Goal: Information Seeking & Learning: Learn about a topic

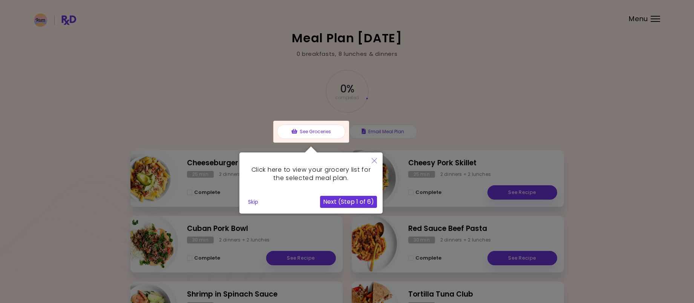
click at [378, 158] on button "Close" at bounding box center [374, 161] width 17 height 18
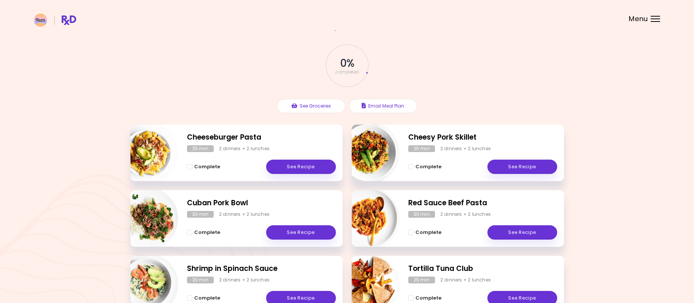
scroll to position [38, 0]
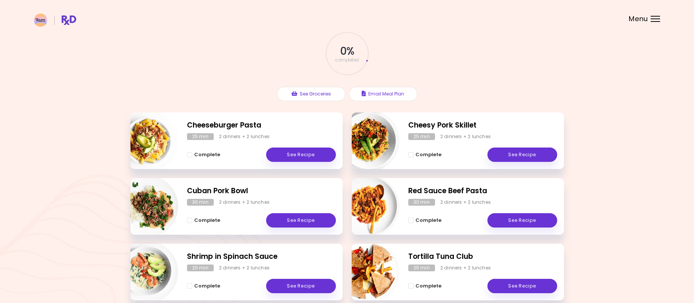
click at [241, 125] on h2 "Cheeseburger Pasta" at bounding box center [261, 125] width 149 height 11
click at [306, 158] on link "See Recipe" at bounding box center [301, 154] width 70 height 14
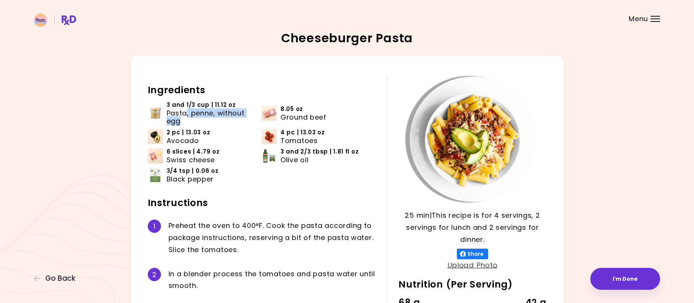
drag, startPoint x: 187, startPoint y: 113, endPoint x: 236, endPoint y: 122, distance: 49.1
click at [236, 122] on span "Pasta, penne, without egg" at bounding box center [209, 117] width 84 height 16
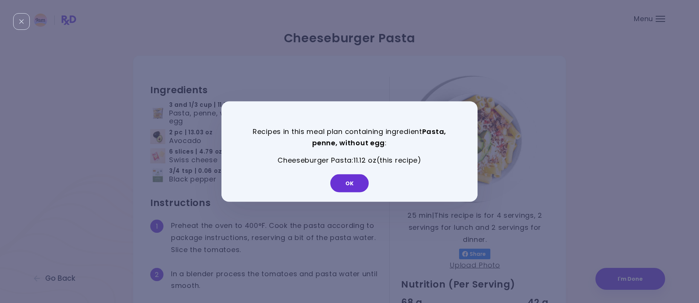
click at [347, 167] on div "Recipes in this meal plan containing ingredient Pasta, penne, without egg : Che…" at bounding box center [349, 153] width 219 height 57
click at [346, 187] on button "OK" at bounding box center [349, 183] width 38 height 18
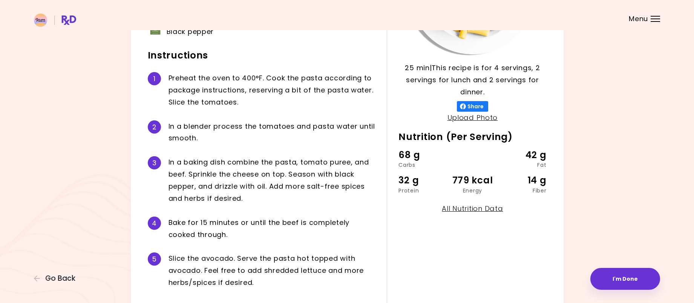
scroll to position [20, 0]
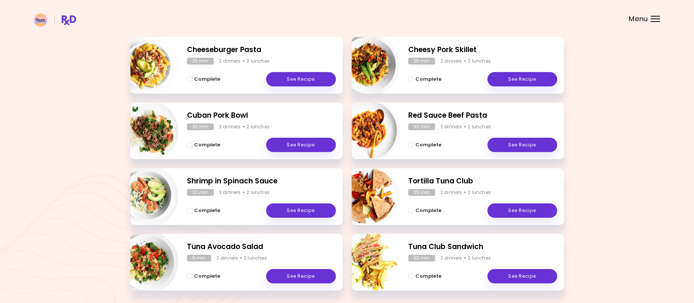
scroll to position [142, 0]
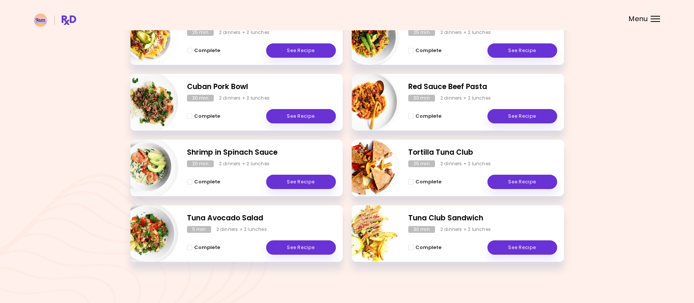
click at [464, 222] on h2 "Tuna Club Sandwich" at bounding box center [482, 218] width 149 height 11
click at [529, 245] on link "See Recipe" at bounding box center [522, 247] width 70 height 14
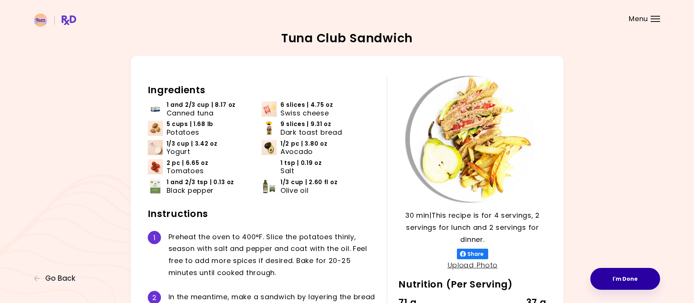
click at [626, 272] on button "I'm Done" at bounding box center [625, 279] width 70 height 22
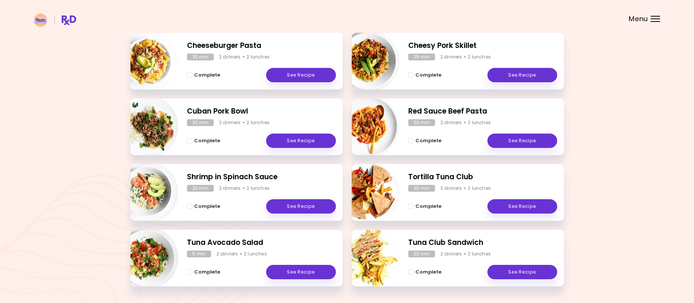
scroll to position [104, 0]
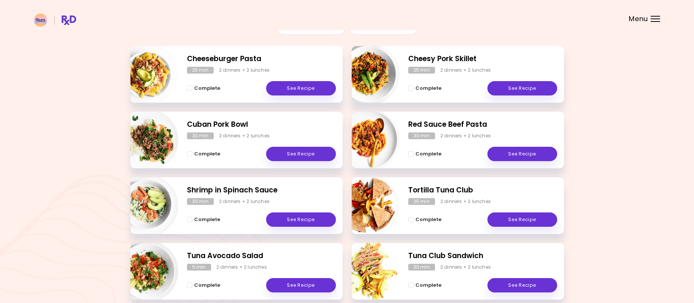
click at [371, 64] on img "Info - Cheesy Pork Skillet" at bounding box center [368, 74] width 63 height 63
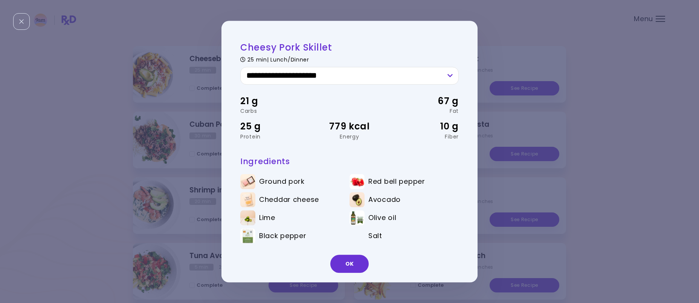
drag, startPoint x: 274, startPoint y: 177, endPoint x: 277, endPoint y: 182, distance: 6.0
click at [275, 177] on span "Ground pork" at bounding box center [282, 181] width 46 height 8
drag, startPoint x: 269, startPoint y: 193, endPoint x: 344, endPoint y: 202, distance: 75.9
click at [344, 201] on li "Cheddar cheese" at bounding box center [294, 201] width 109 height 18
drag, startPoint x: 287, startPoint y: 180, endPoint x: 287, endPoint y: 187, distance: 7.2
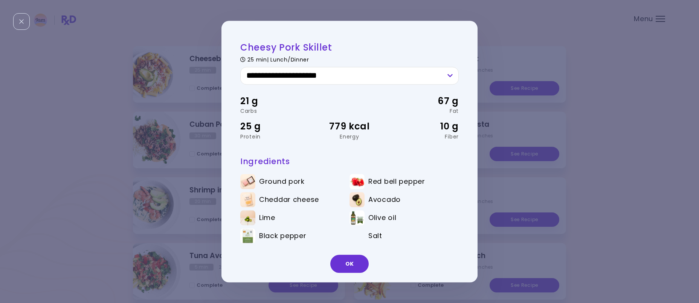
click at [287, 180] on span "Ground pork" at bounding box center [282, 181] width 46 height 8
click at [456, 76] on select "**********" at bounding box center [349, 76] width 219 height 18
click at [240, 67] on select "**********" at bounding box center [349, 76] width 219 height 18
click at [402, 84] on div "**********" at bounding box center [349, 152] width 219 height 222
click at [385, 76] on select "**********" at bounding box center [349, 76] width 219 height 18
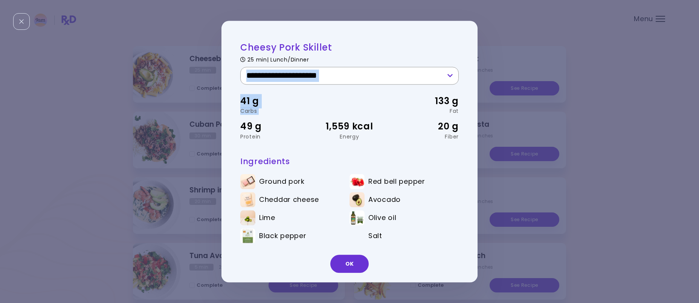
select select "*"
click at [240, 67] on select "**********" at bounding box center [349, 76] width 219 height 18
click at [344, 264] on button "OK" at bounding box center [349, 263] width 38 height 18
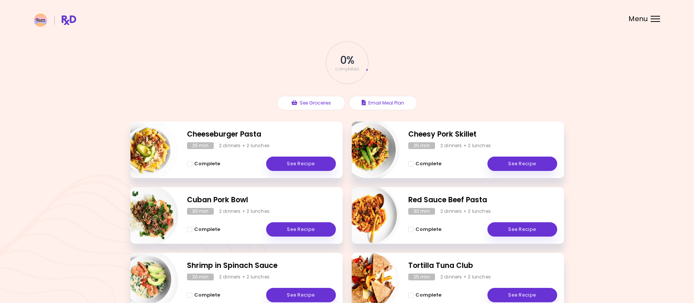
scroll to position [0, 0]
